Goal: Find specific page/section: Find specific page/section

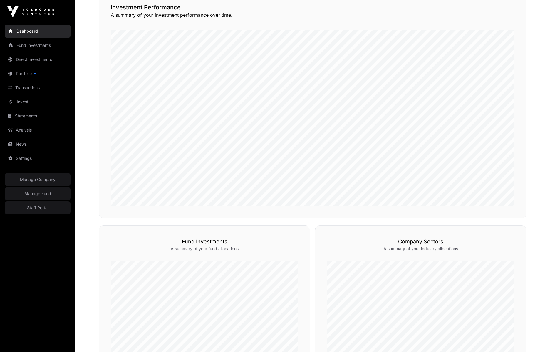
scroll to position [381, 0]
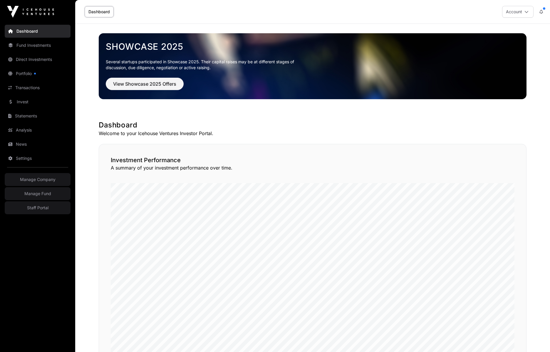
click at [30, 58] on link "Direct Investments" at bounding box center [38, 59] width 66 height 13
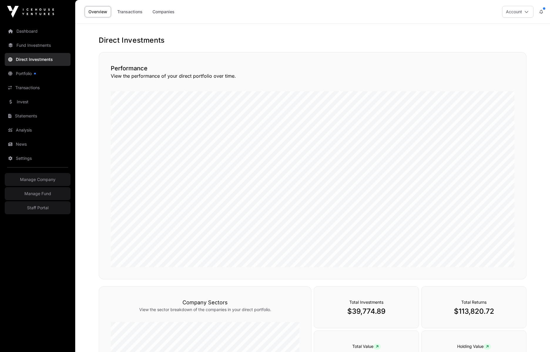
click at [165, 14] on link "Companies" at bounding box center [164, 11] width 30 height 11
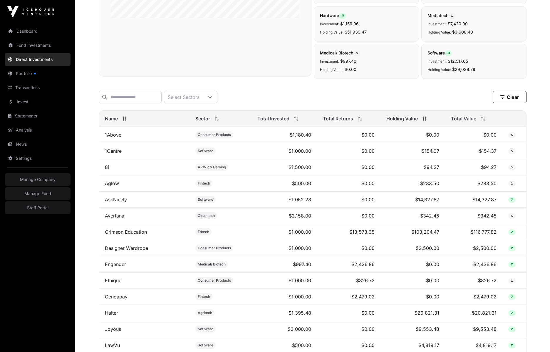
scroll to position [270, 0]
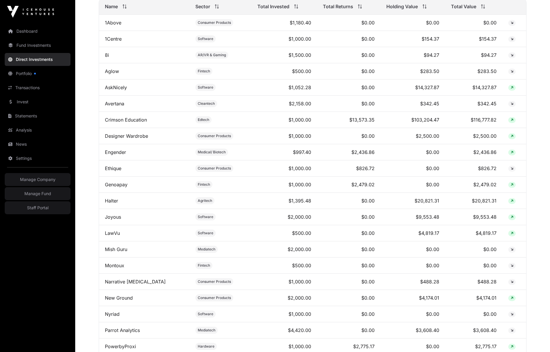
click at [96, 164] on div "Direct Companies Company Sectors View the sector breakdown of the companies in …" at bounding box center [313, 120] width 452 height 708
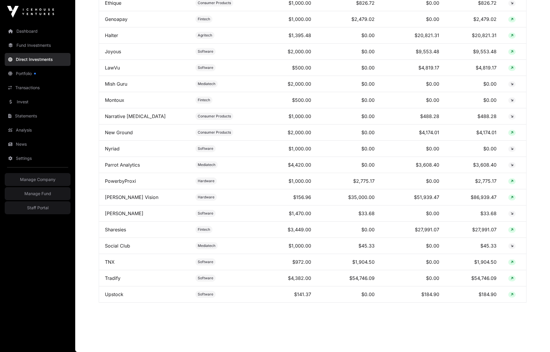
click at [117, 229] on link "Sharesies" at bounding box center [115, 229] width 21 height 6
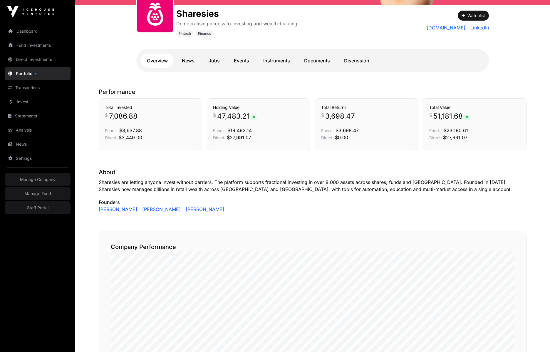
scroll to position [63, 0]
